Goal: Task Accomplishment & Management: Manage account settings

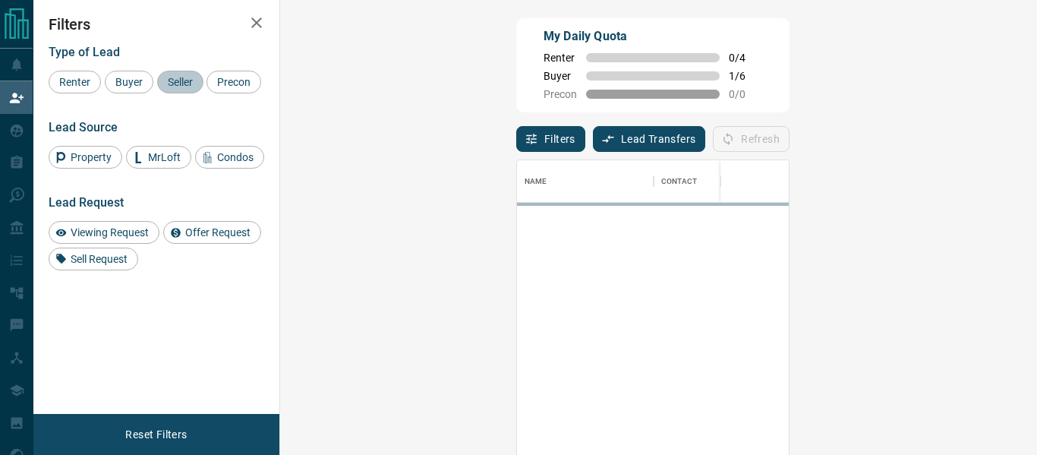
click at [178, 83] on span "Seller" at bounding box center [180, 82] width 36 height 12
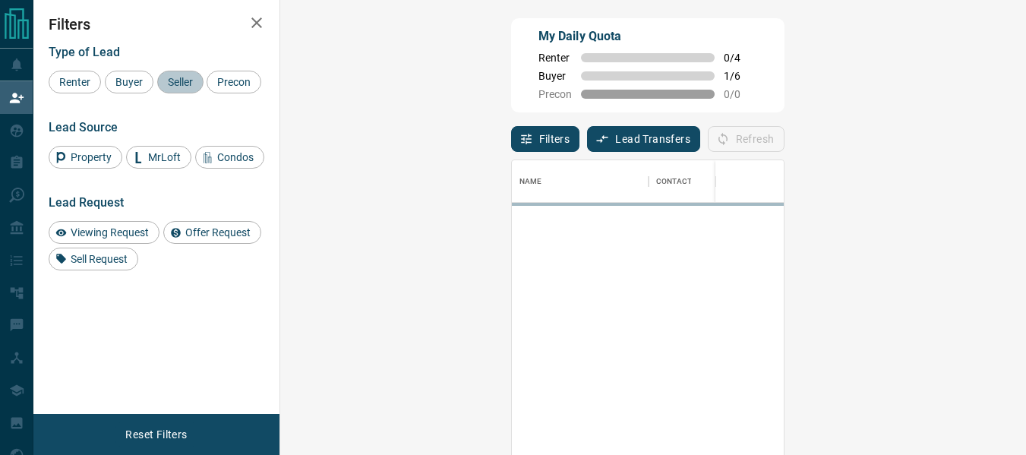
scroll to position [328, 701]
click at [142, 81] on span "Buyer" at bounding box center [129, 82] width 38 height 12
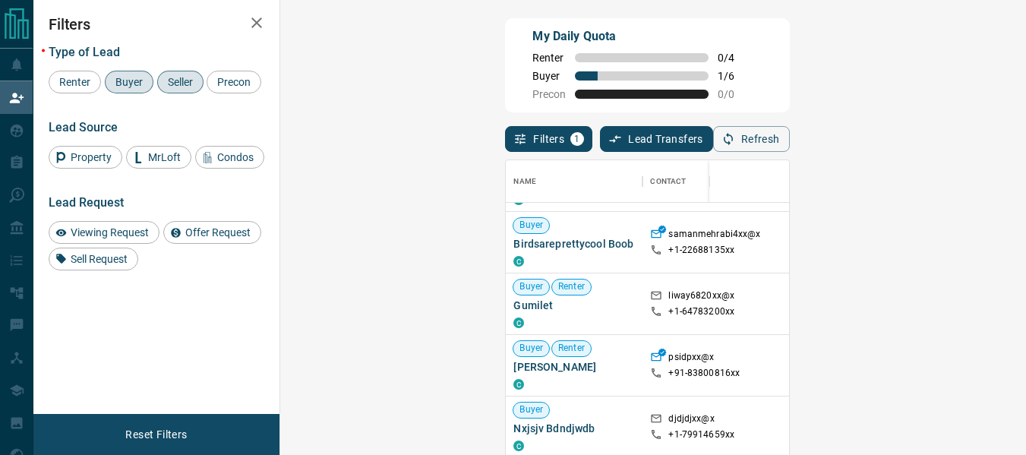
scroll to position [251, 0]
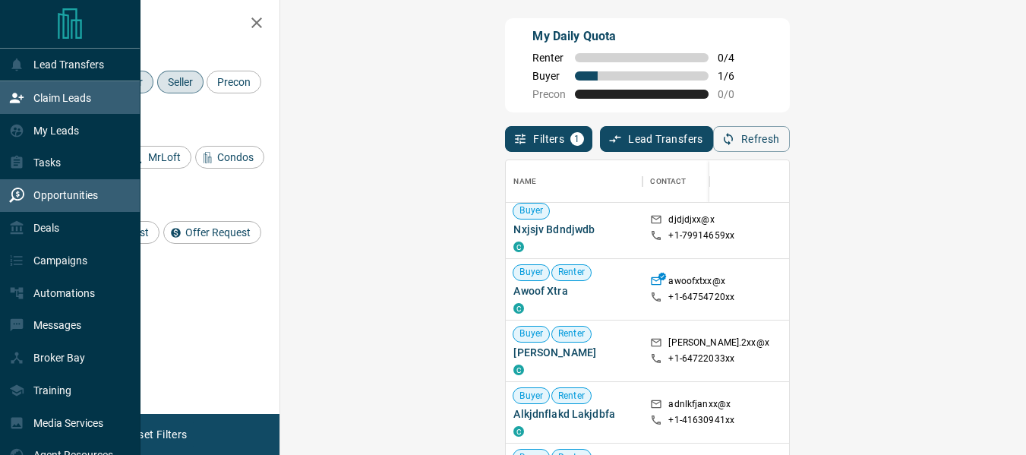
click at [25, 197] on div "Opportunities" at bounding box center [53, 195] width 89 height 25
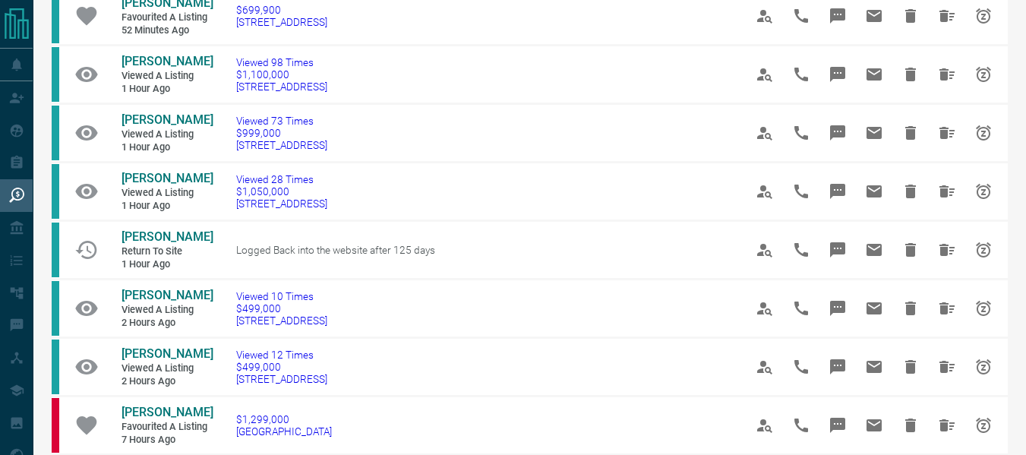
scroll to position [242, 0]
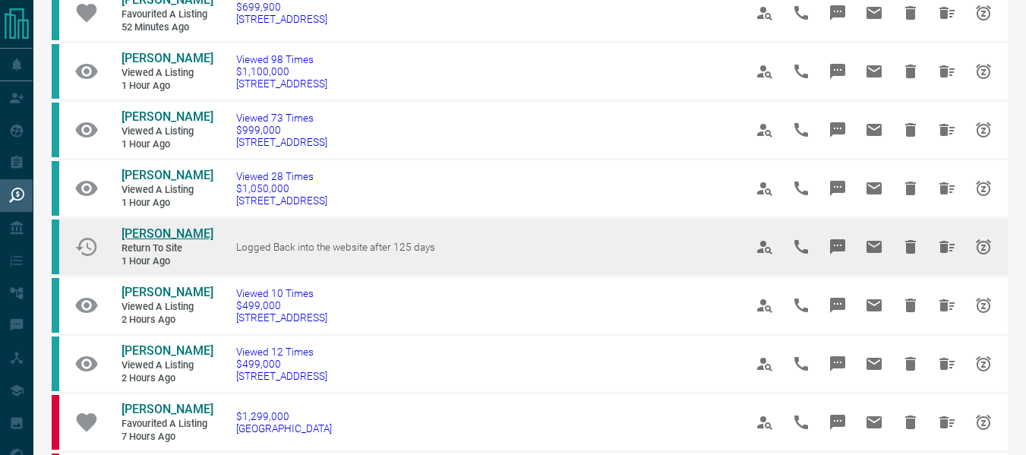
click at [148, 241] on span "[PERSON_NAME]" at bounding box center [167, 233] width 92 height 14
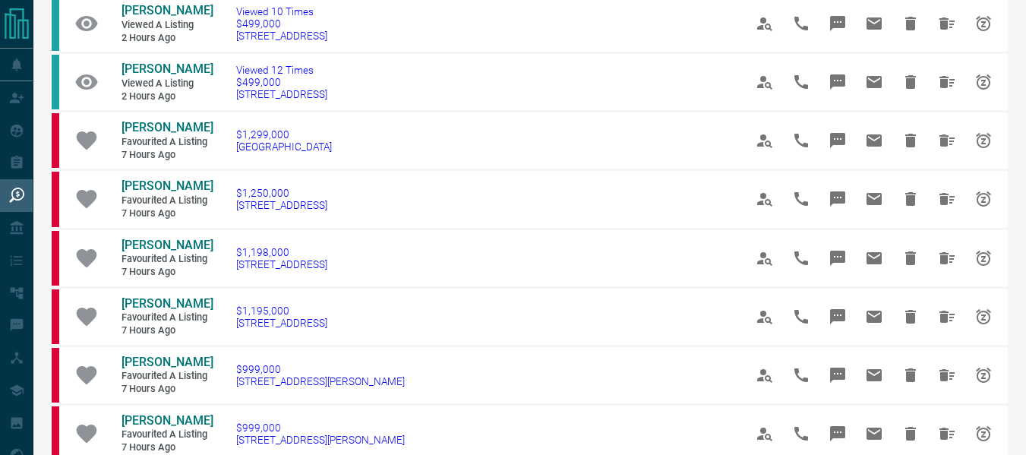
scroll to position [537, 0]
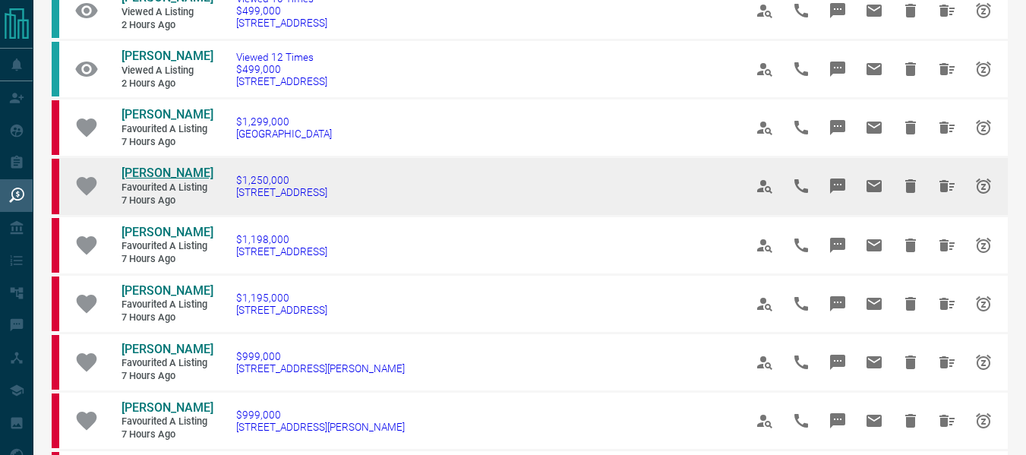
click at [146, 180] on span "[PERSON_NAME]" at bounding box center [167, 172] width 92 height 14
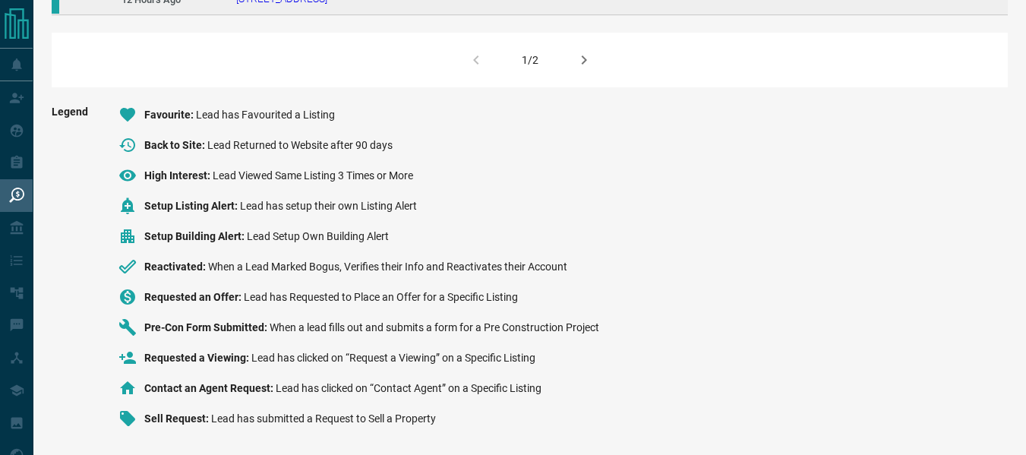
scroll to position [1317, 0]
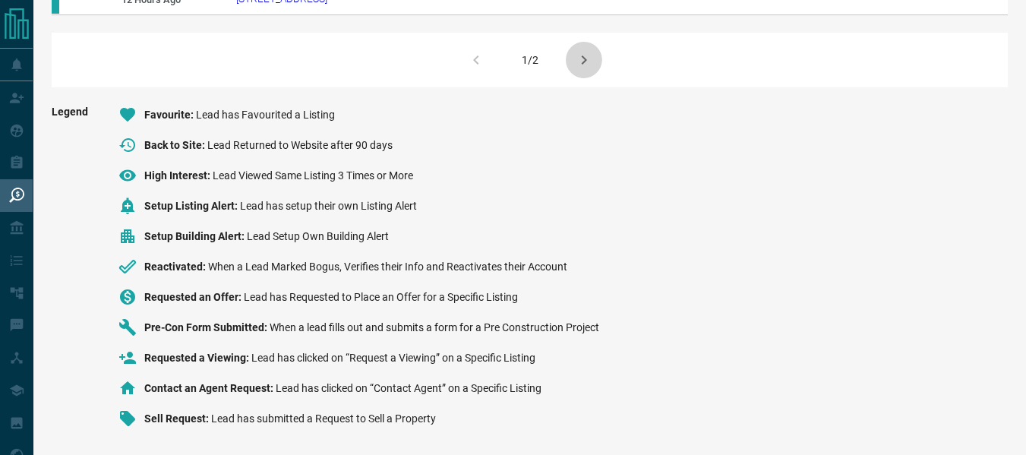
click at [580, 69] on icon "button" at bounding box center [584, 60] width 18 height 18
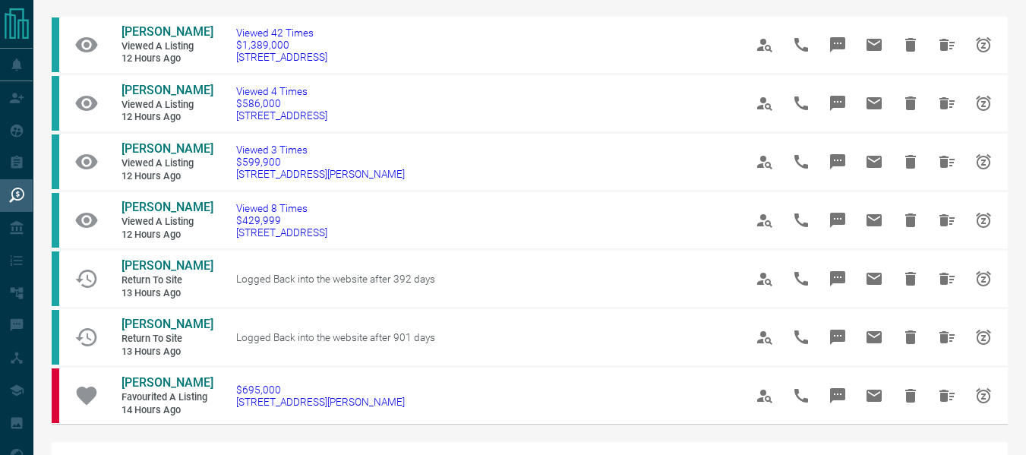
scroll to position [0, 0]
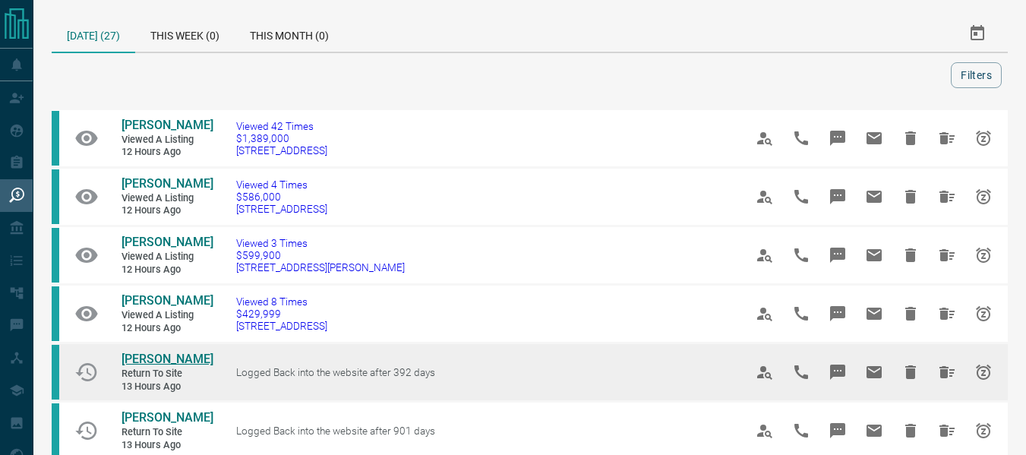
click at [150, 366] on span "[PERSON_NAME]" at bounding box center [167, 358] width 92 height 14
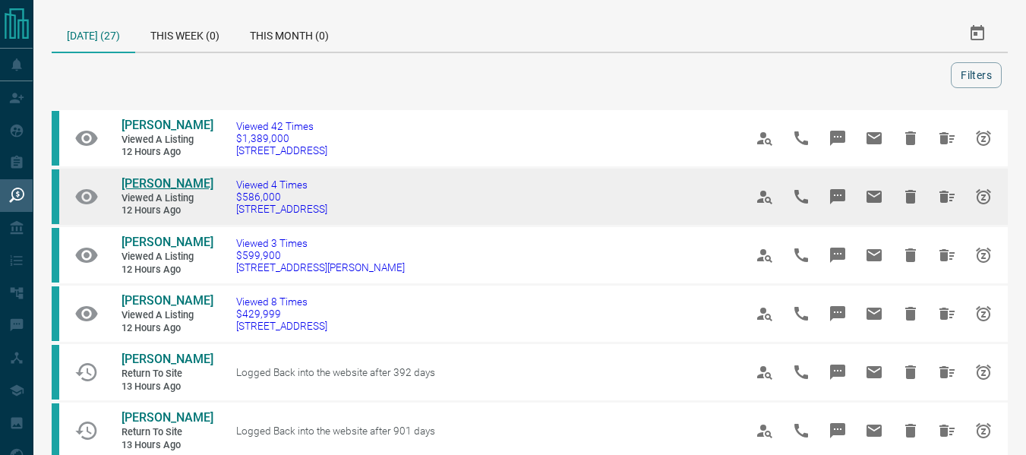
click at [133, 191] on span "[PERSON_NAME]" at bounding box center [167, 183] width 92 height 14
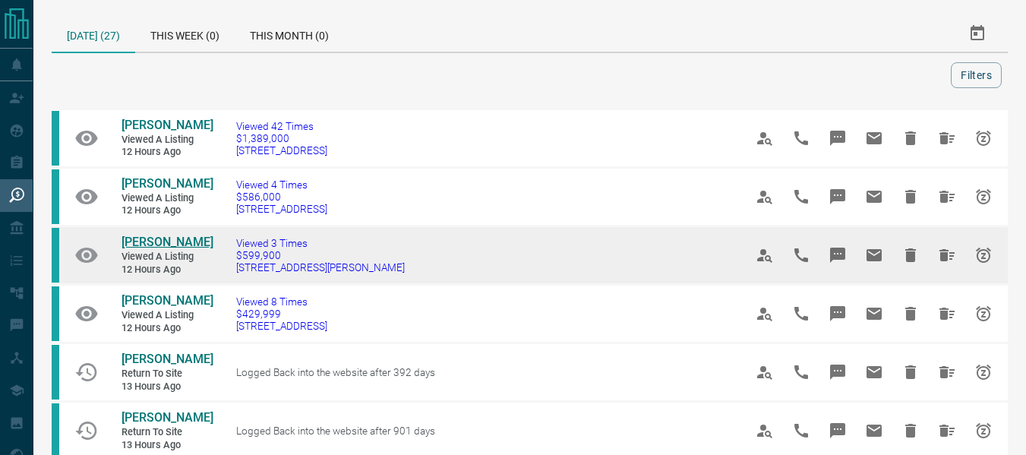
click at [178, 249] on span "[PERSON_NAME]" at bounding box center [167, 242] width 92 height 14
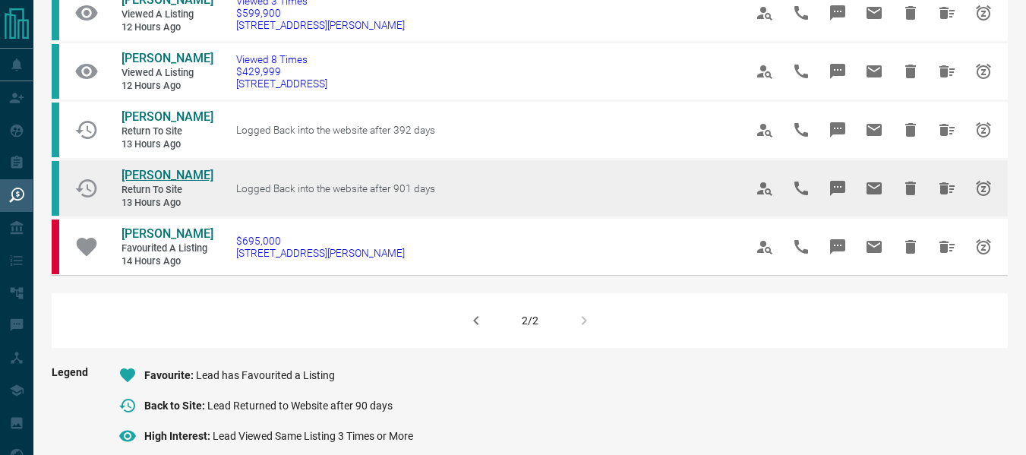
click at [155, 182] on span "[PERSON_NAME]" at bounding box center [167, 175] width 92 height 14
